Goal: Task Accomplishment & Management: Complete application form

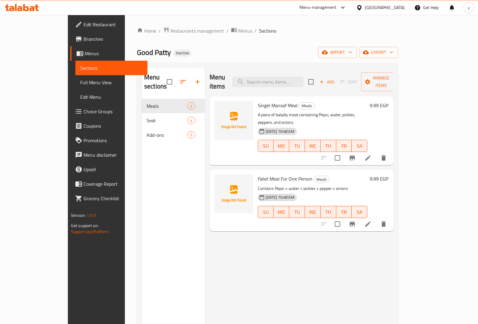
click at [33, 6] on icon at bounding box center [22, 7] width 34 height 7
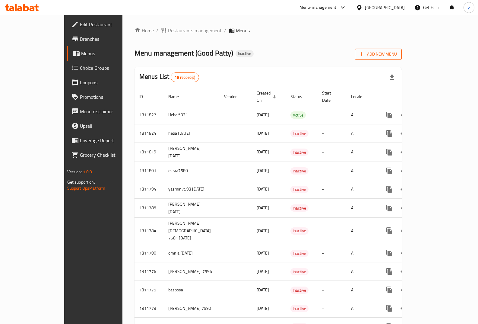
click at [397, 55] on span "Add New Menu" at bounding box center [378, 54] width 37 height 8
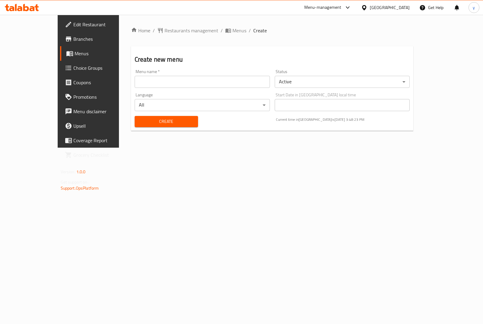
click at [184, 81] on input "text" at bounding box center [202, 82] width 135 height 12
paste input "341793238"
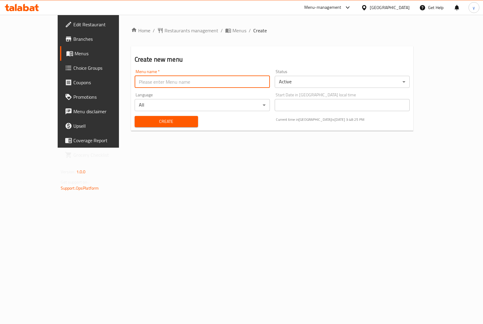
type input "341793238"
click at [139, 80] on input "341793238" at bounding box center [202, 82] width 135 height 12
click at [73, 39] on span "Branches" at bounding box center [103, 38] width 60 height 7
